Goal: Task Accomplishment & Management: Complete application form

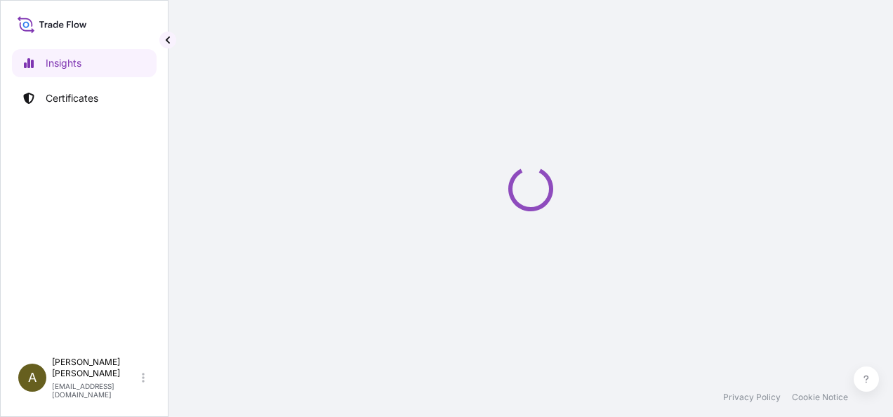
select select "2025"
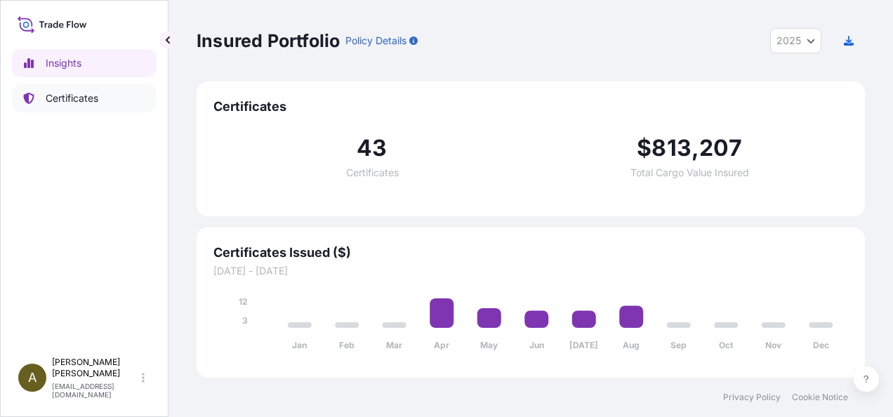
click at [62, 103] on p "Certificates" at bounding box center [72, 98] width 53 height 14
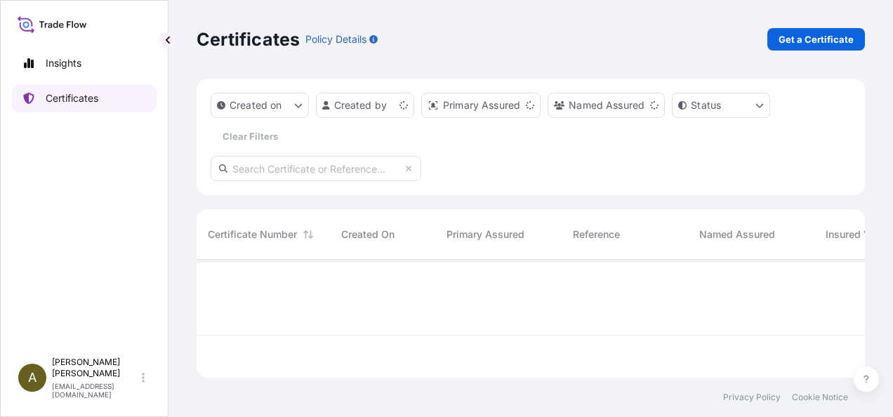
scroll to position [115, 657]
click at [814, 38] on p "Get a Certificate" at bounding box center [815, 39] width 75 height 14
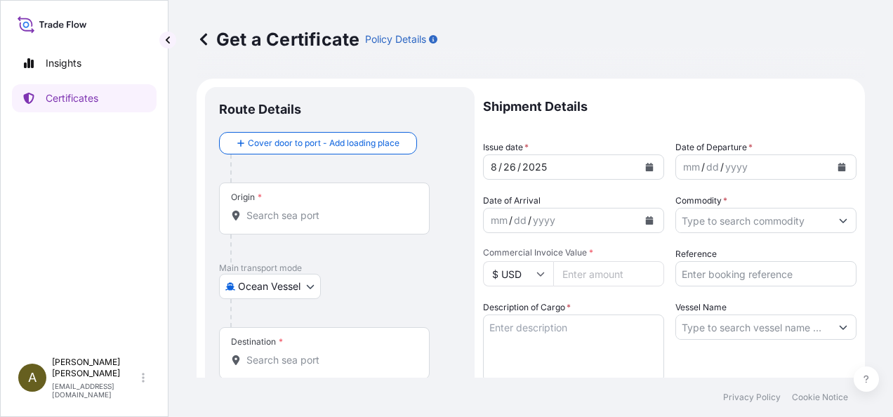
click at [308, 283] on body "Insights Certificates A [PERSON_NAME] [PERSON_NAME][EMAIL_ADDRESS][DOMAIN_NAME]…" at bounding box center [446, 208] width 893 height 417
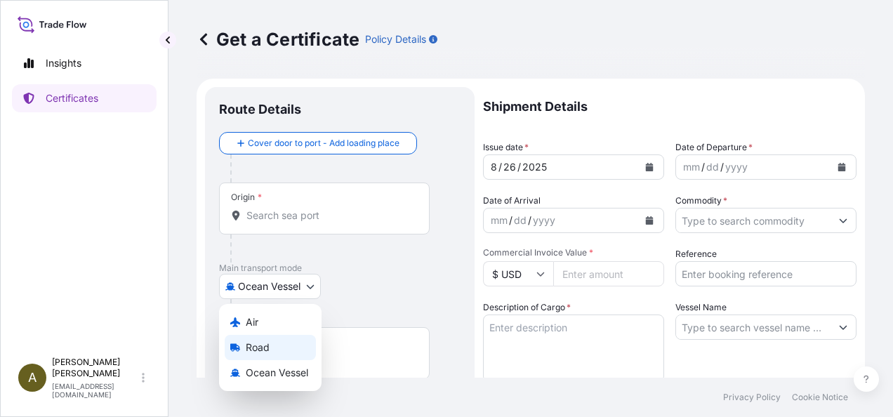
click at [260, 349] on span "Road" at bounding box center [258, 347] width 24 height 14
select select "Road"
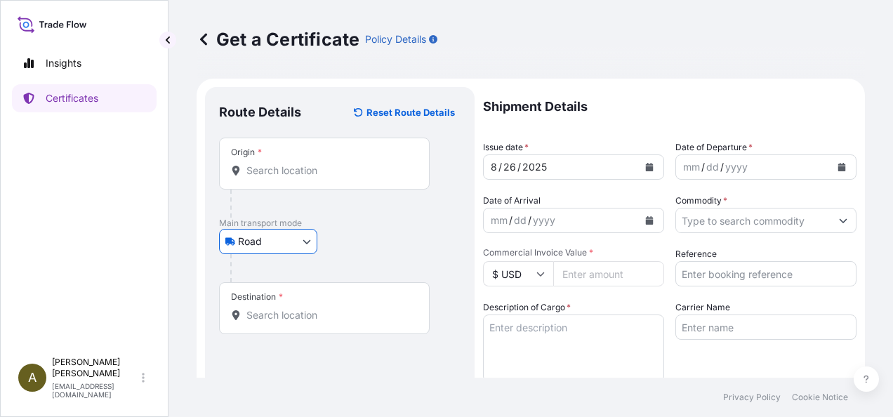
click at [264, 165] on input "Origin *" at bounding box center [329, 170] width 166 height 14
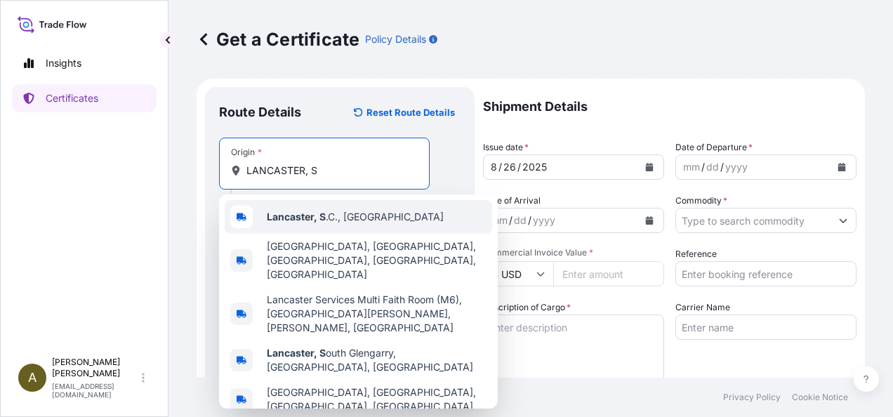
click at [352, 217] on span "Lancaster, S .C., [GEOGRAPHIC_DATA]" at bounding box center [355, 217] width 177 height 14
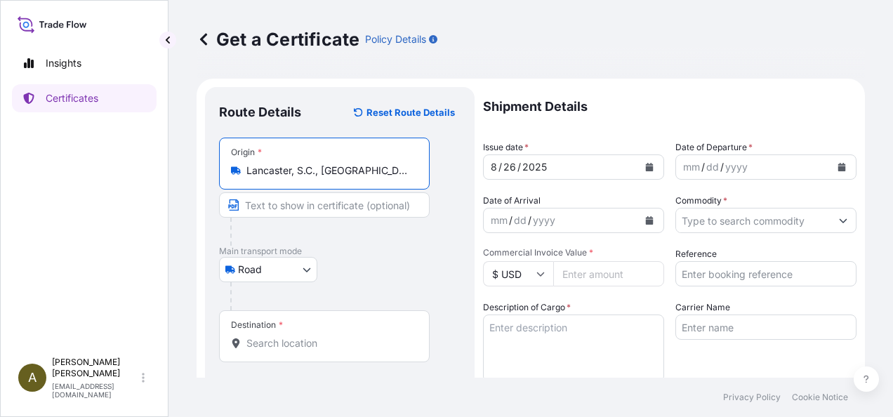
type input "Lancaster, S.C., [GEOGRAPHIC_DATA]"
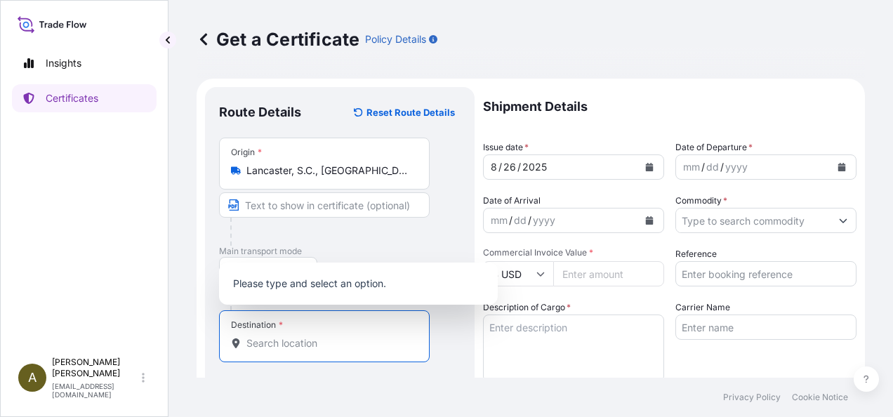
click at [293, 341] on input "Destination *" at bounding box center [329, 343] width 166 height 14
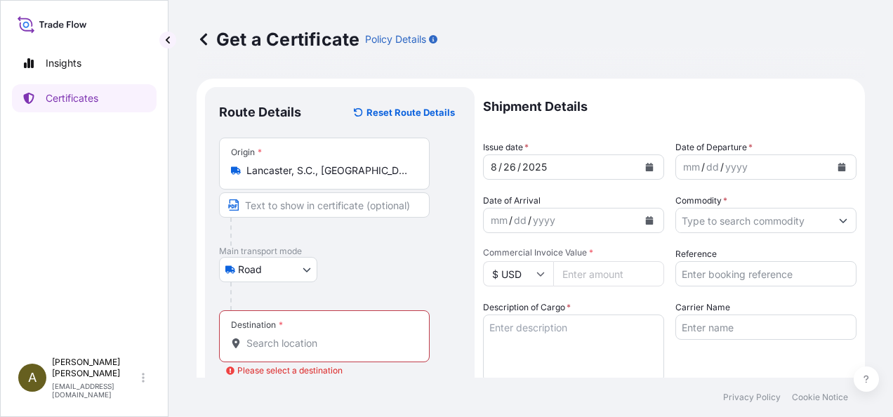
click at [253, 345] on input "Destination * Please select a destination" at bounding box center [329, 343] width 166 height 14
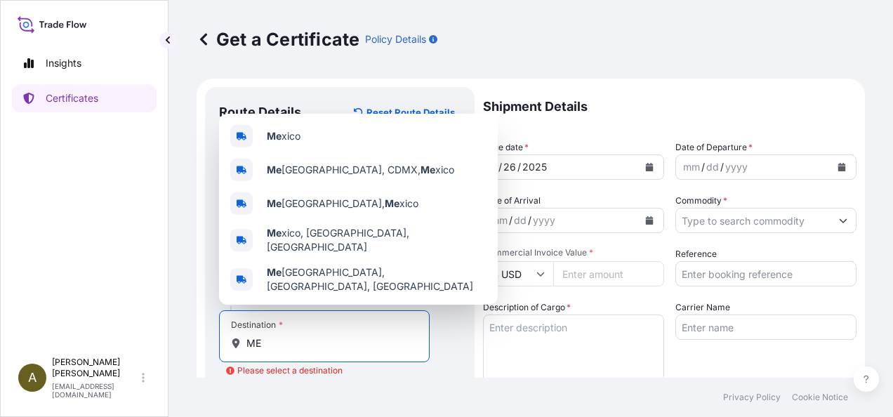
type input "M"
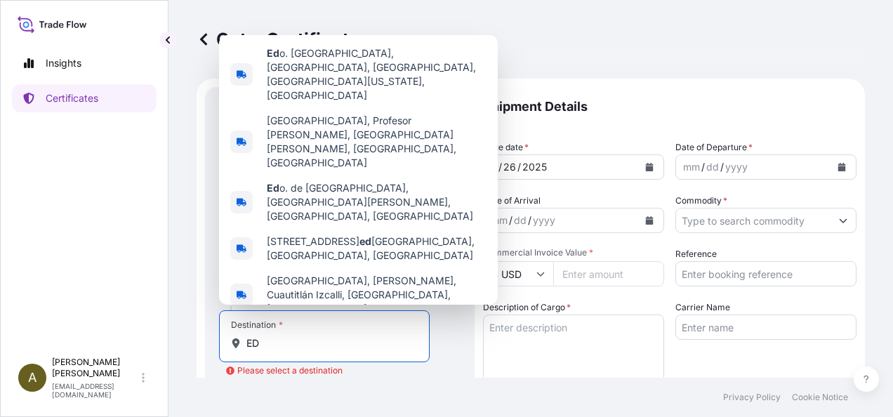
type input "E"
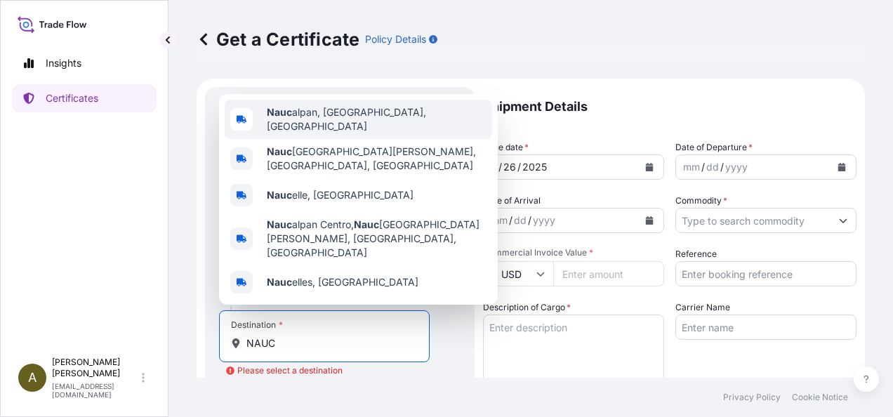
click at [317, 133] on span "Nauc alpan, [GEOGRAPHIC_DATA], [GEOGRAPHIC_DATA]" at bounding box center [377, 119] width 220 height 28
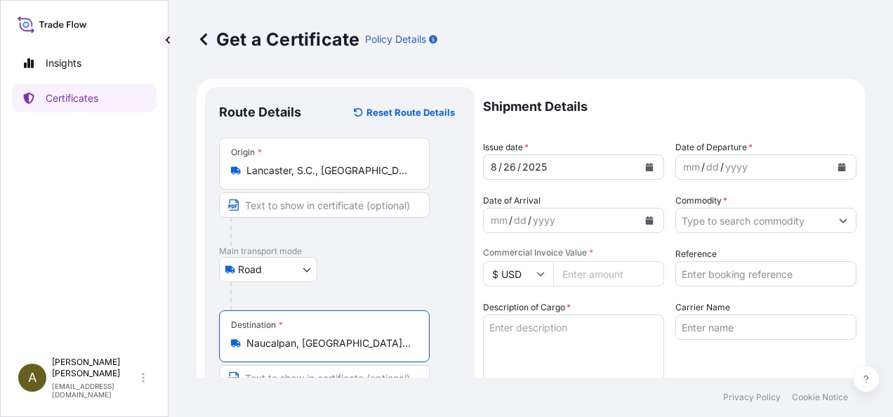
type input "Naucalpan, [GEOGRAPHIC_DATA], [GEOGRAPHIC_DATA]"
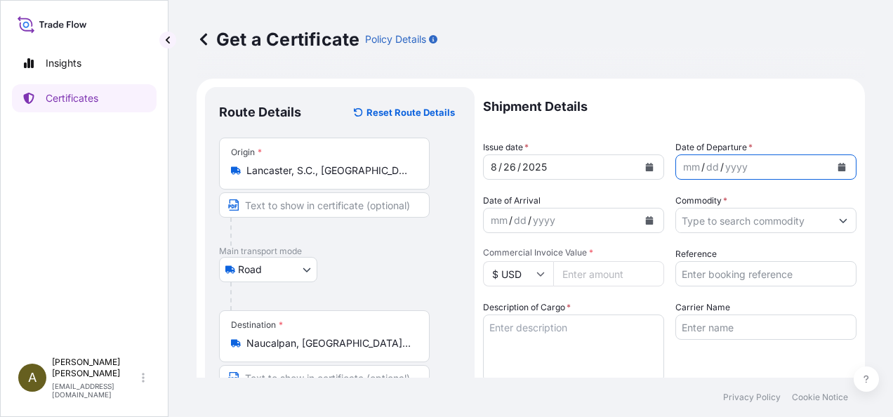
click at [838, 168] on icon "Calendar" at bounding box center [842, 167] width 8 height 8
click at [641, 162] on button "Calendar" at bounding box center [649, 167] width 22 height 22
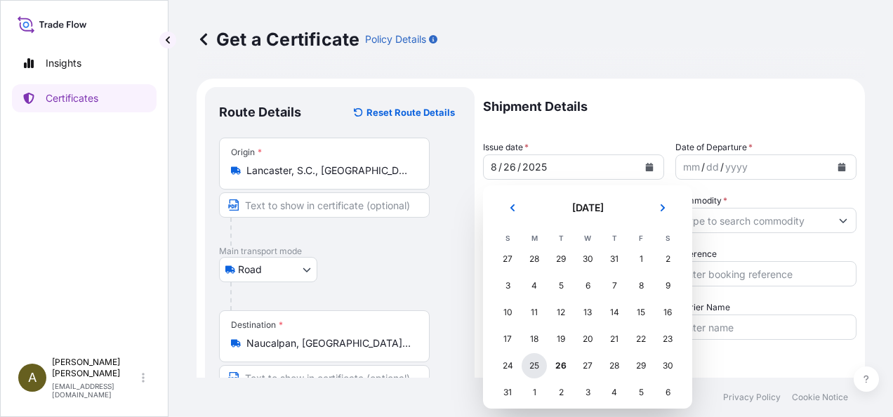
click at [531, 363] on div "25" at bounding box center [533, 365] width 25 height 25
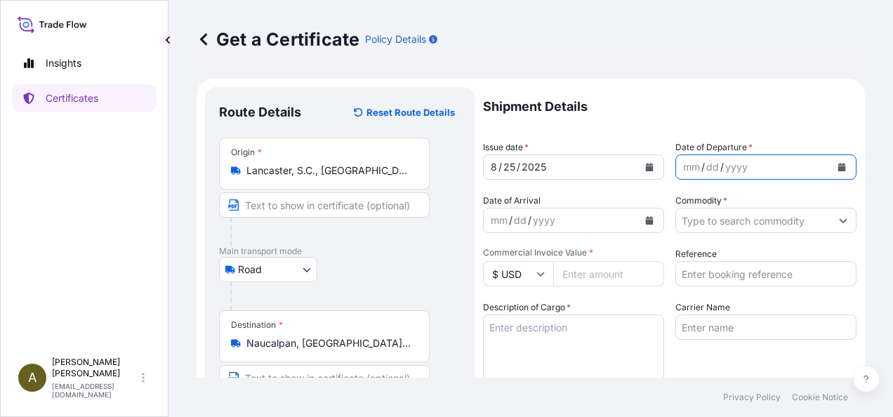
click at [838, 168] on icon "Calendar" at bounding box center [842, 167] width 8 height 8
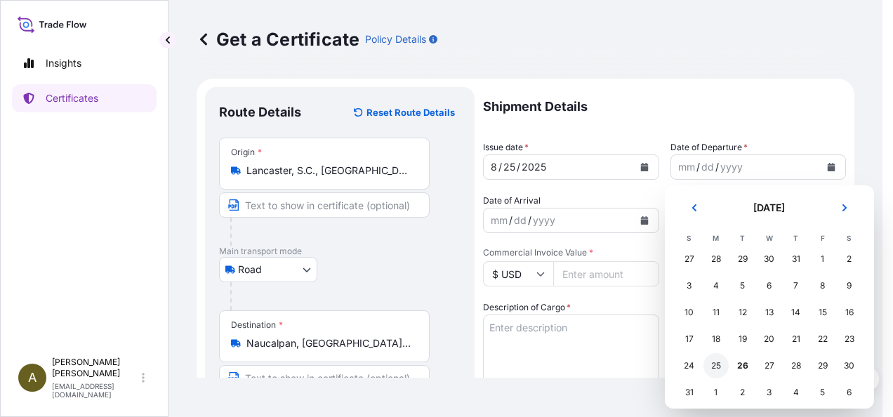
click at [720, 363] on div "25" at bounding box center [715, 365] width 25 height 25
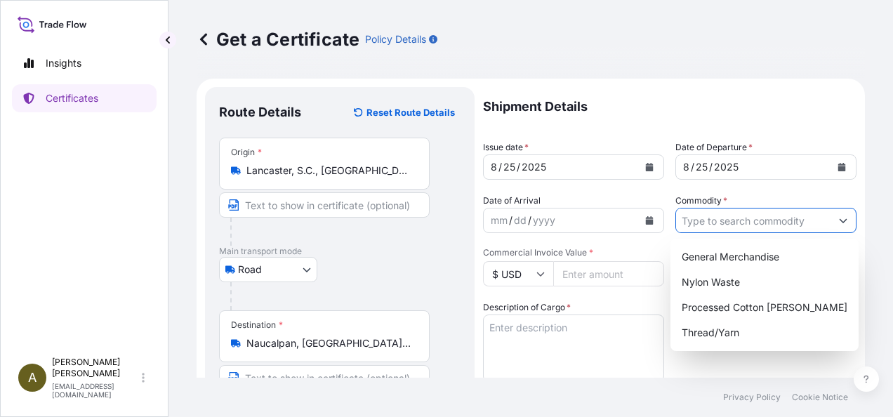
click at [742, 221] on input "Commodity *" at bounding box center [753, 220] width 154 height 25
click at [751, 249] on div "General Merchandise" at bounding box center [764, 256] width 177 height 25
type input "General Merchandise"
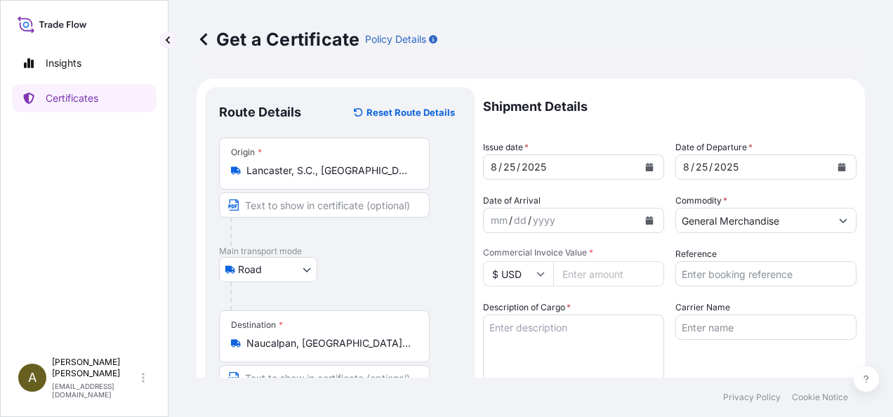
click at [591, 279] on input "Commercial Invoice Value *" at bounding box center [608, 273] width 111 height 25
click at [571, 282] on input "Commercial Invoice Value *" at bounding box center [608, 273] width 111 height 25
type input "10700.63"
type input "196816"
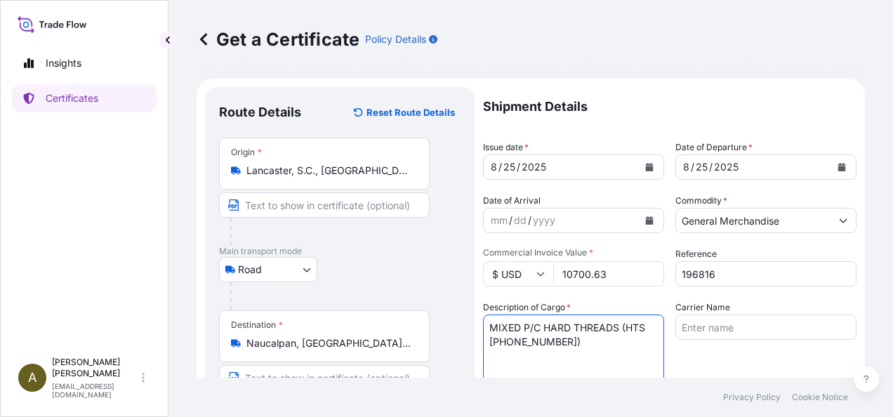
type textarea "MIXED P/C HARD THREADS (HTS [PHONE_NUMBER])"
click at [713, 326] on input "Carrier Name" at bounding box center [765, 326] width 181 height 25
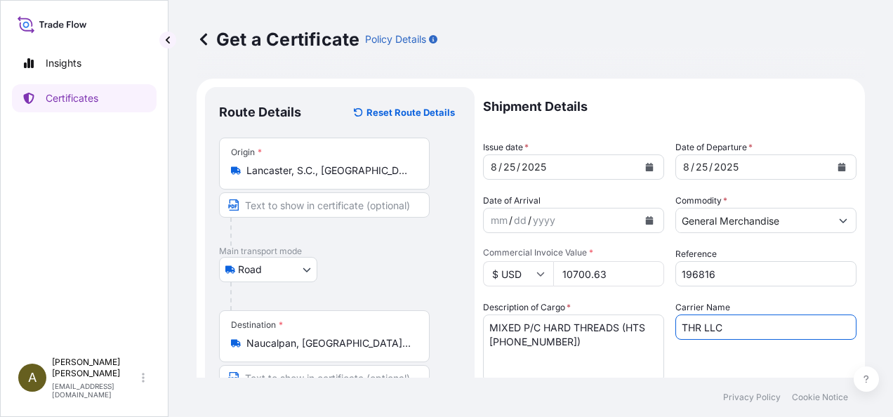
type input "THR LLC"
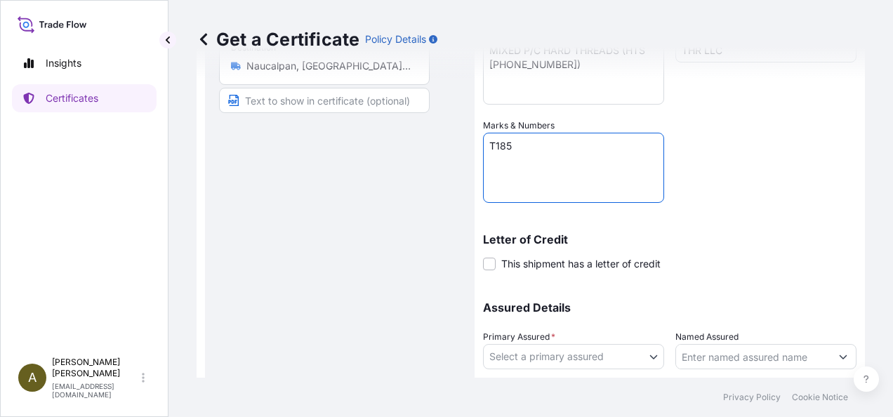
scroll to position [372, 0]
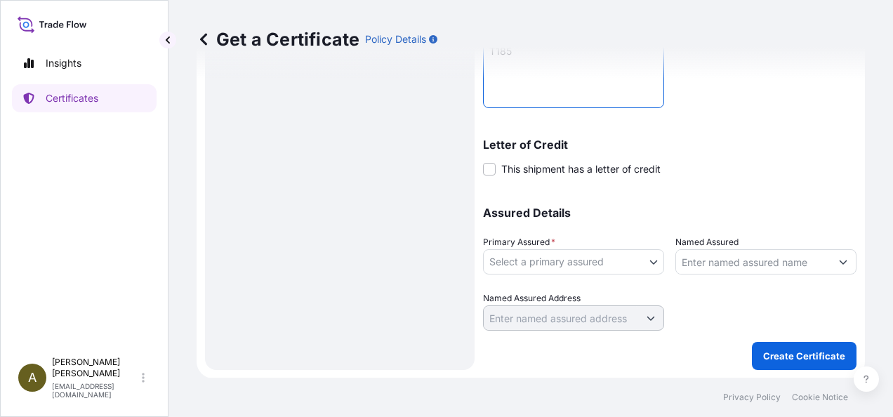
type textarea "T185"
click at [632, 257] on body "Insights Certificates A [PERSON_NAME] [PERSON_NAME][EMAIL_ADDRESS][DOMAIN_NAME]…" at bounding box center [446, 208] width 893 height 417
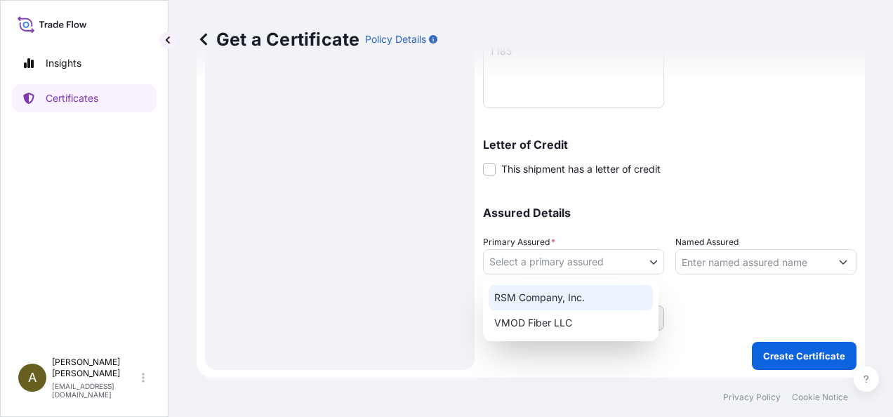
click at [546, 299] on div "RSM Company, Inc." at bounding box center [570, 297] width 164 height 25
select select "31552"
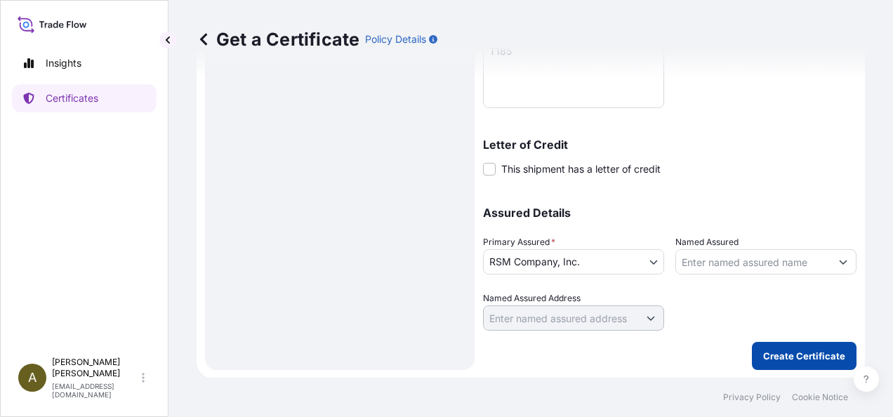
click at [779, 349] on p "Create Certificate" at bounding box center [804, 356] width 82 height 14
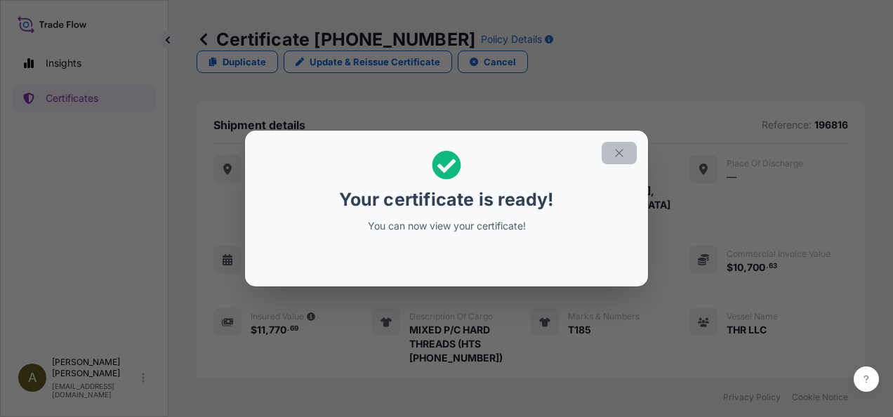
click at [619, 156] on icon "button" at bounding box center [619, 153] width 13 height 13
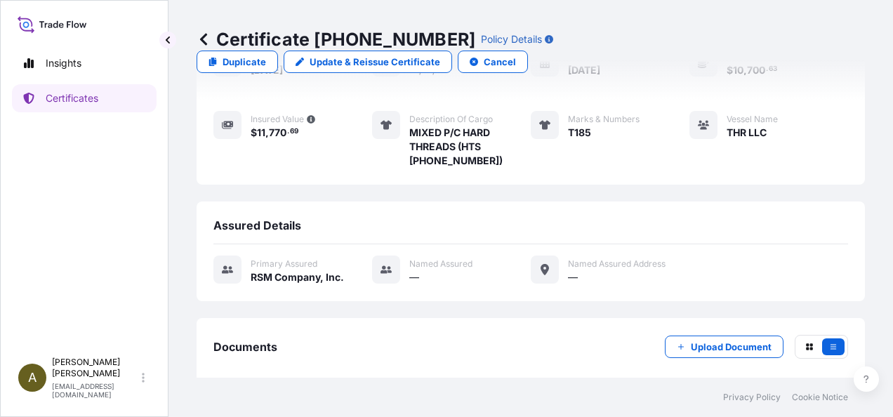
scroll to position [230, 0]
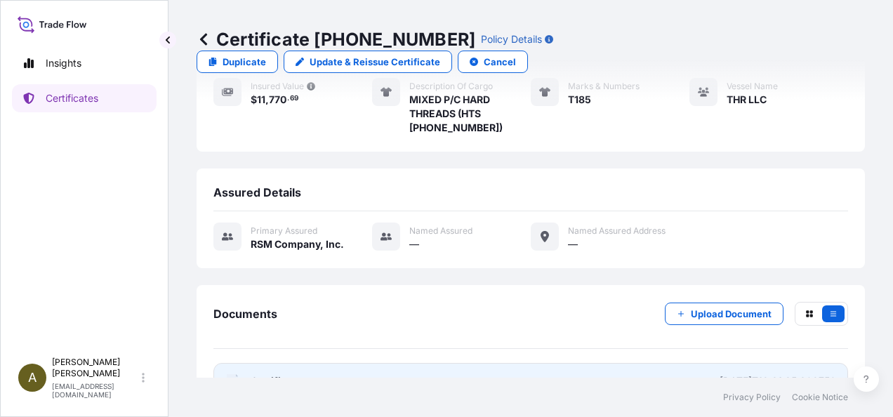
click at [427, 363] on link "PDF Certificate [DATE]T18:31:35.308759" at bounding box center [530, 381] width 634 height 36
